Goal: Task Accomplishment & Management: Use online tool/utility

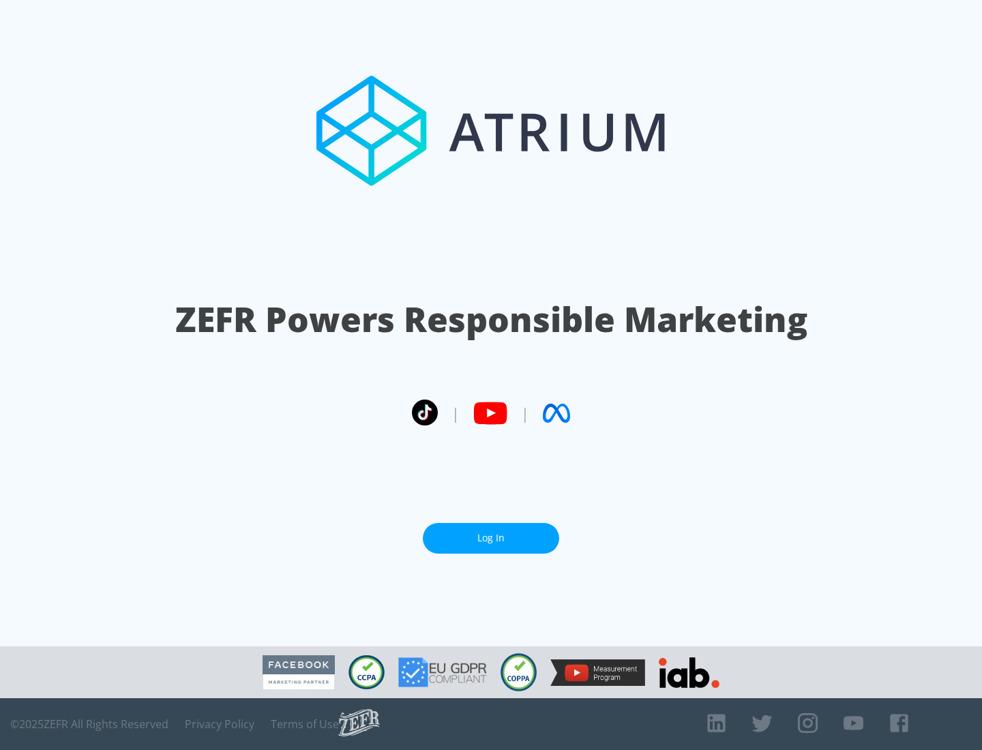
click at [491, 538] on link "Log In" at bounding box center [491, 538] width 136 height 31
